Goal: Transaction & Acquisition: Purchase product/service

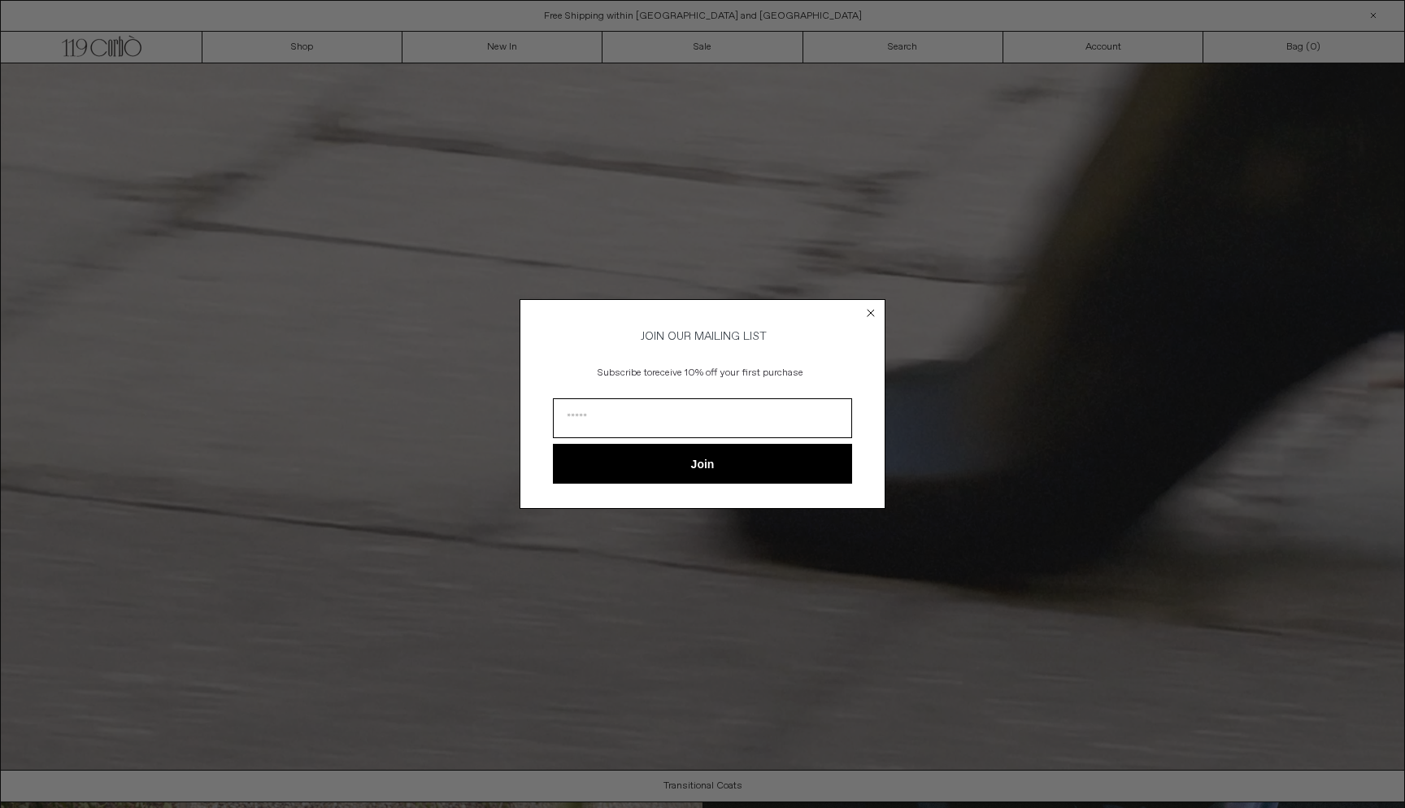
click at [878, 310] on circle "Close dialog" at bounding box center [871, 312] width 15 height 15
click at [869, 310] on icon "Close dialog" at bounding box center [871, 313] width 16 height 16
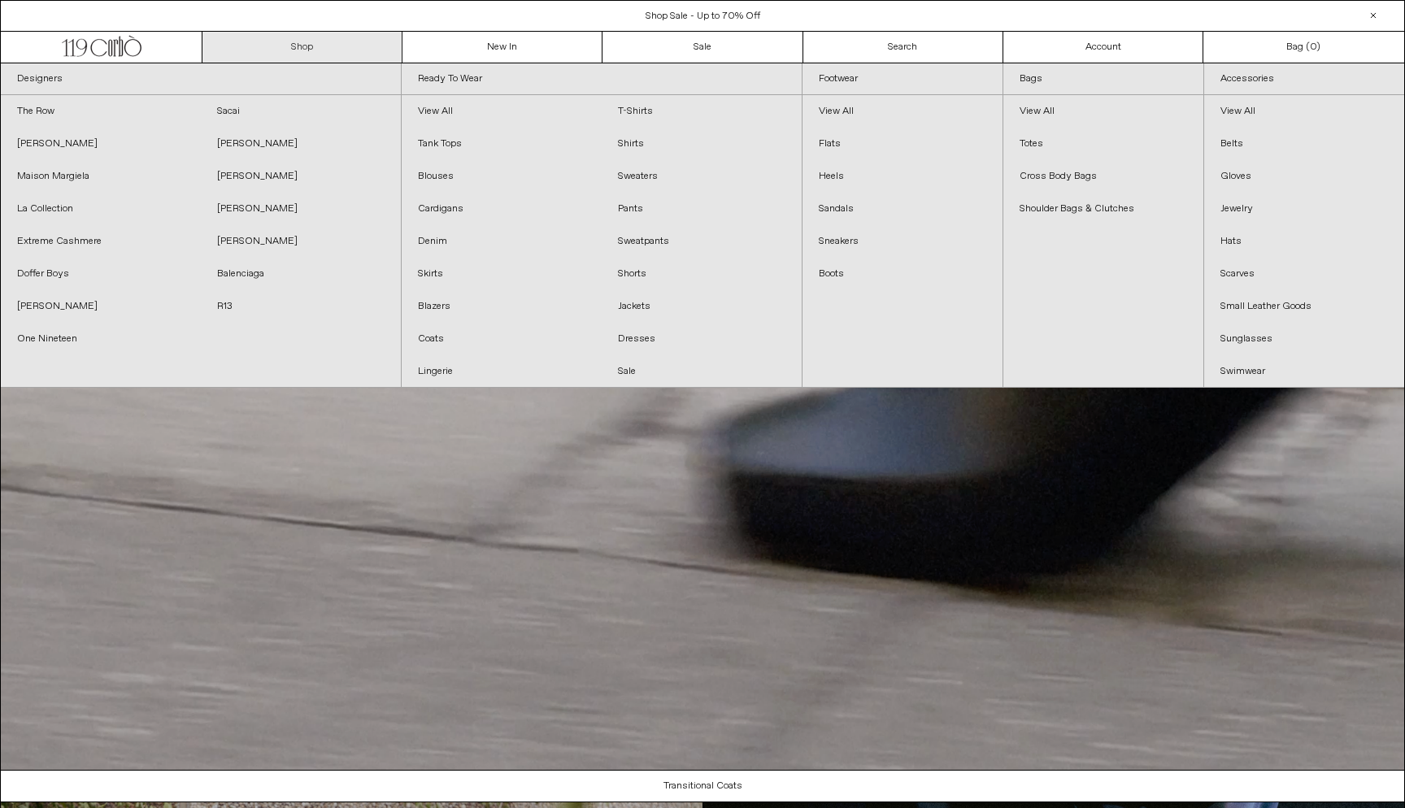
click at [303, 53] on link "Shop" at bounding box center [303, 47] width 200 height 31
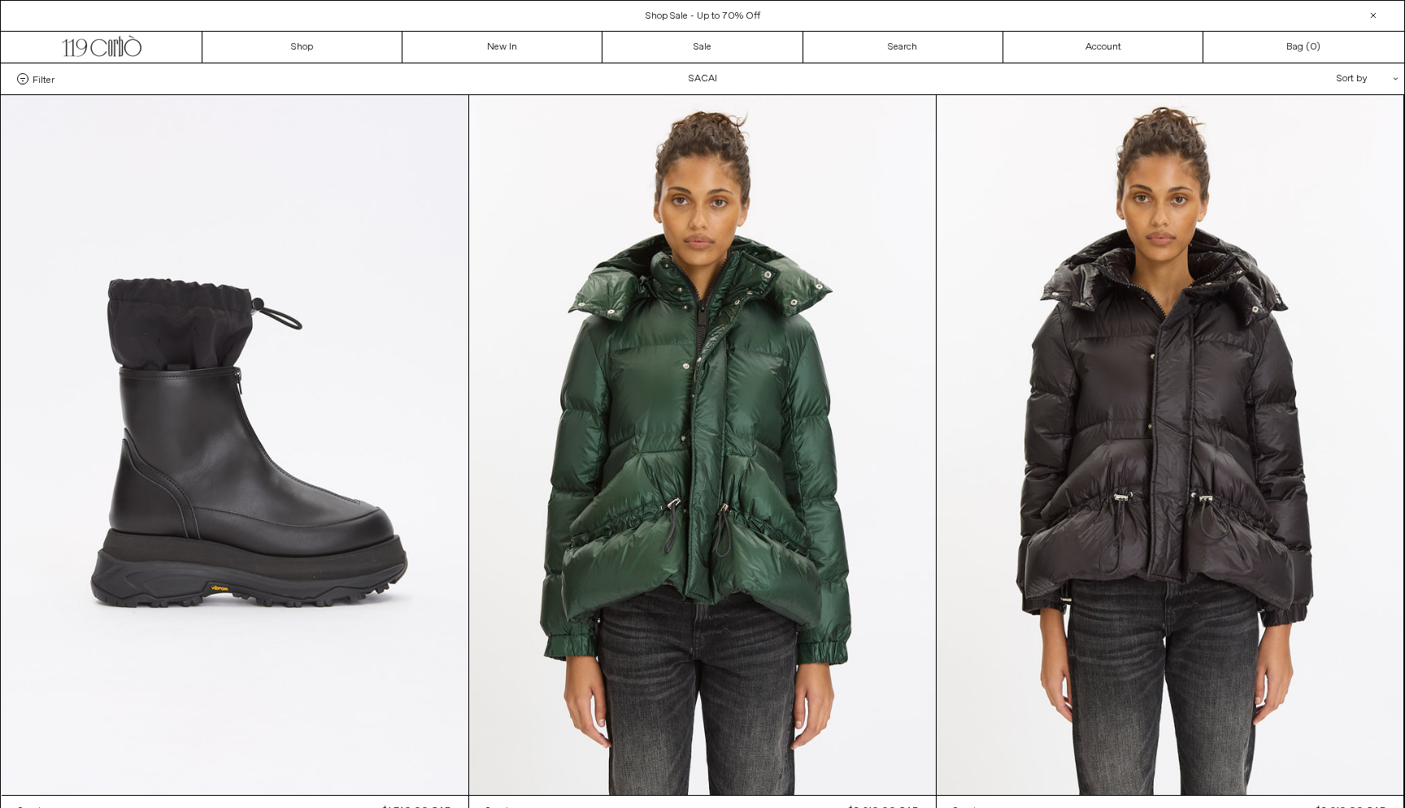
click at [699, 21] on span "Shop Sale - Up to 70% Off" at bounding box center [703, 16] width 115 height 13
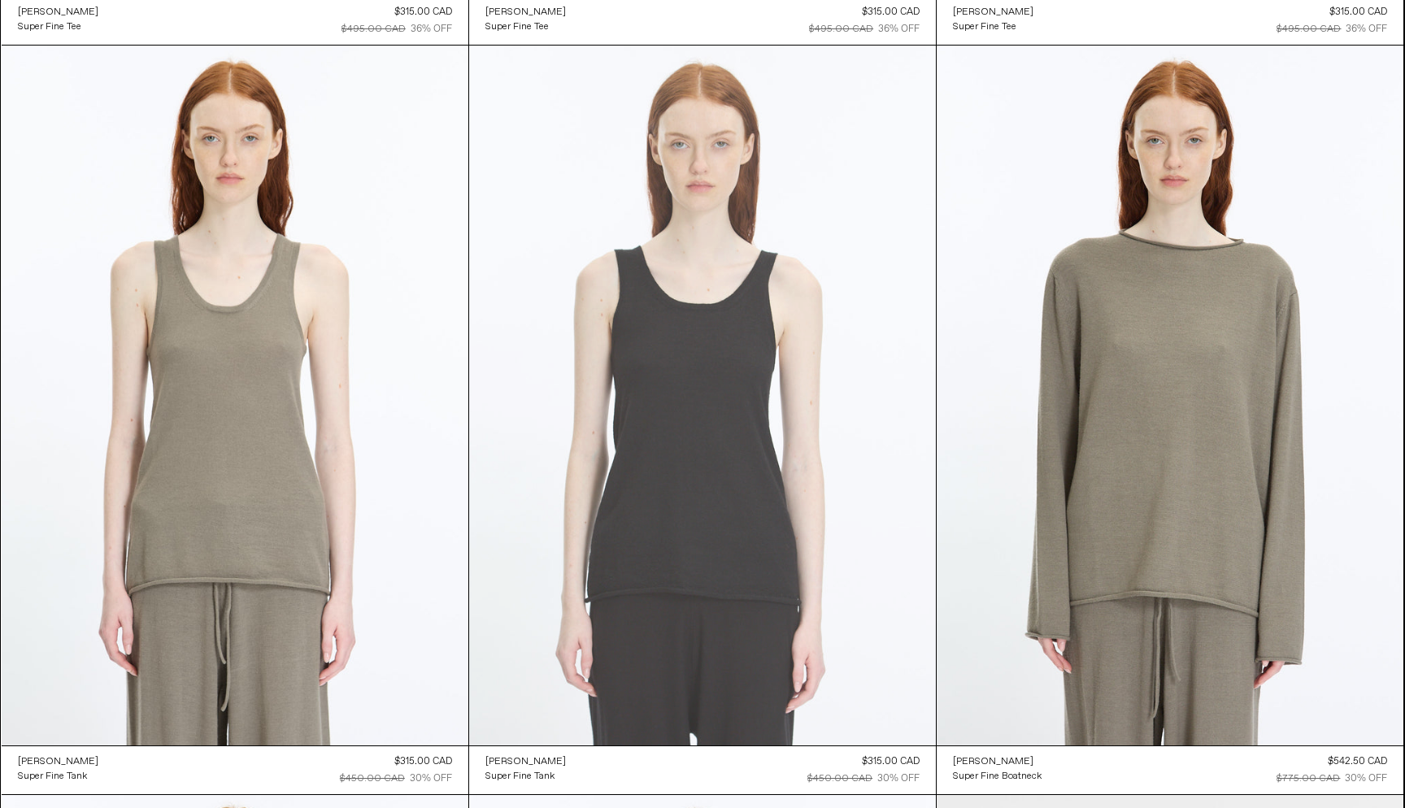
scroll to position [19745, 0]
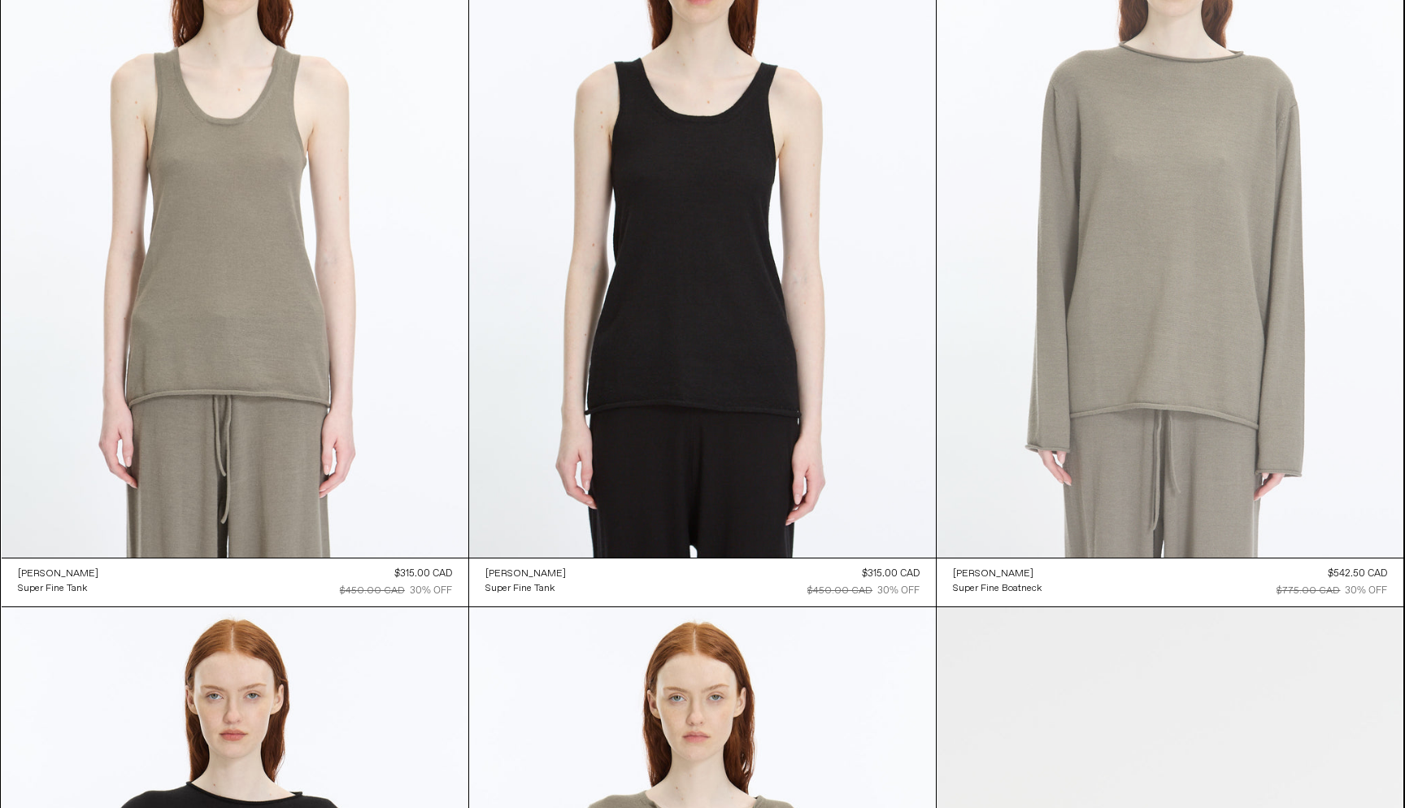
click at [1185, 264] on at bounding box center [1170, 208] width 467 height 700
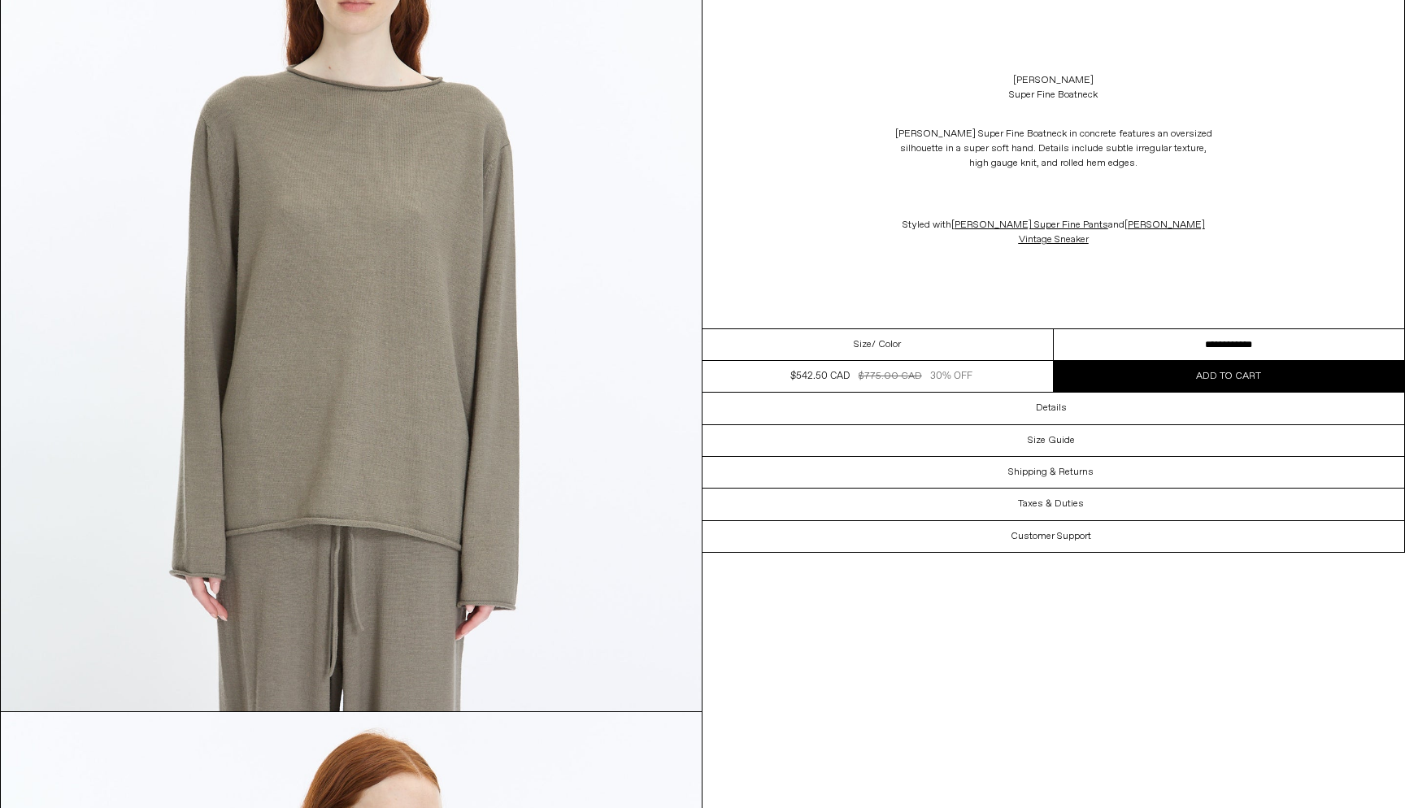
scroll to position [61, 0]
